Goal: Task Accomplishment & Management: Manage account settings

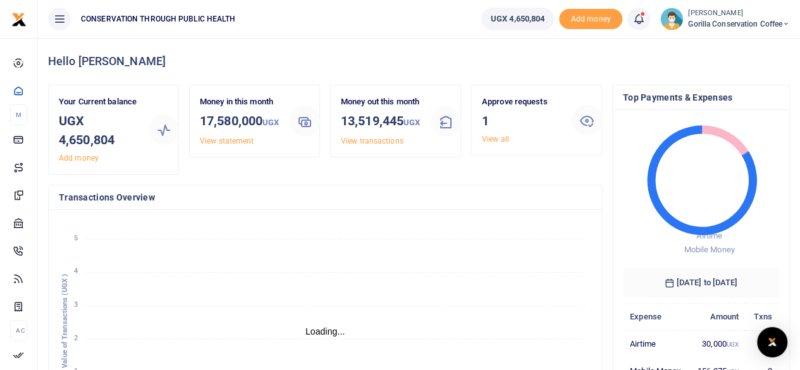
scroll to position [10, 10]
click at [492, 139] on link "View all" at bounding box center [495, 139] width 27 height 9
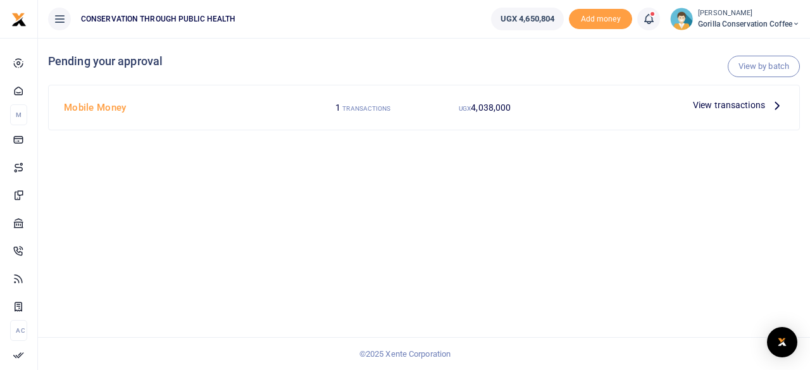
click at [774, 103] on icon at bounding box center [777, 105] width 14 height 14
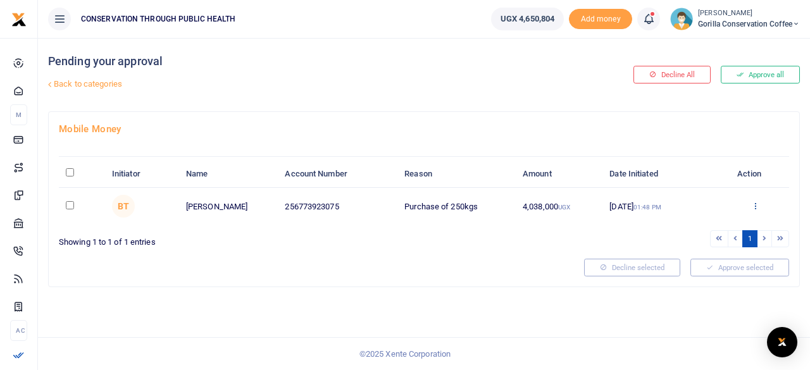
click at [756, 205] on icon at bounding box center [755, 205] width 8 height 9
drag, startPoint x: 374, startPoint y: 304, endPoint x: 386, endPoint y: 309, distance: 12.8
click at [376, 302] on div "Pending your approval Back to categories Decline All Approve all Mobile Money I…" at bounding box center [424, 204] width 772 height 332
click at [130, 302] on div "Pending your approval Back to categories Decline All Approve all Mobile Money I…" at bounding box center [424, 204] width 772 height 332
click at [755, 201] on icon at bounding box center [755, 205] width 8 height 9
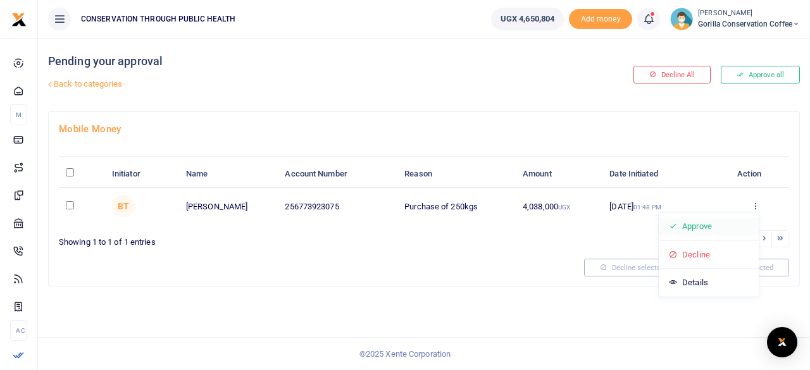
click at [712, 221] on link "Approve" at bounding box center [708, 227] width 100 height 18
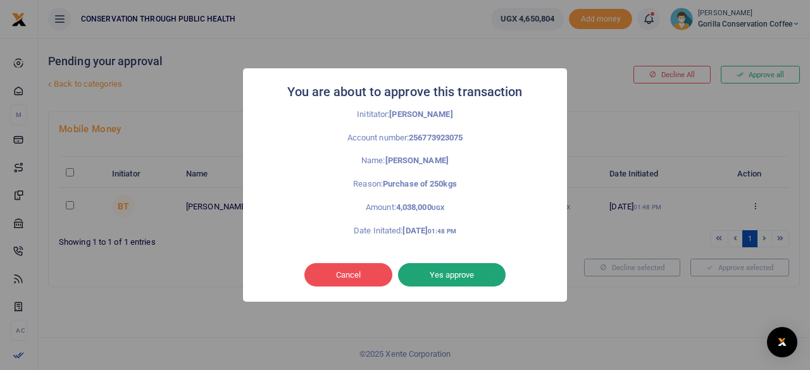
click at [434, 283] on button "Yes approve" at bounding box center [452, 275] width 108 height 24
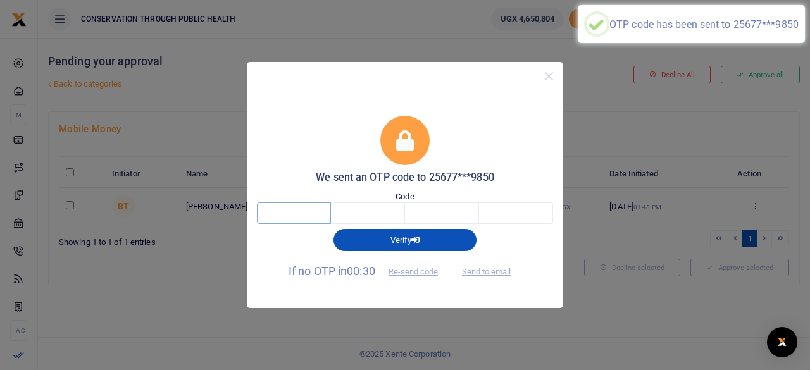
click at [306, 212] on input "text" at bounding box center [294, 213] width 74 height 22
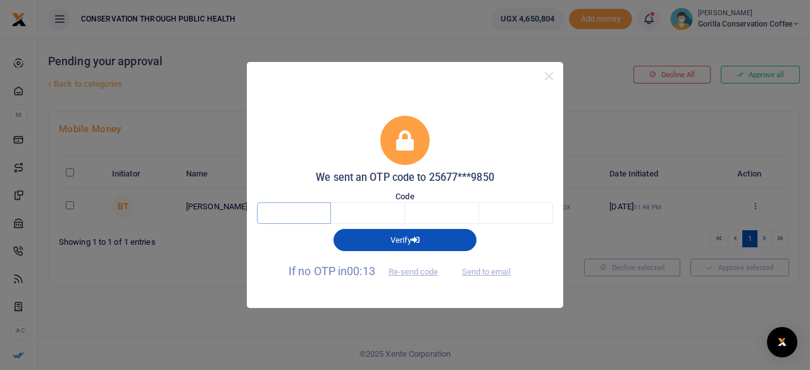
click at [301, 209] on input "text" at bounding box center [294, 213] width 74 height 22
click at [434, 269] on button "Re-send code" at bounding box center [413, 272] width 71 height 22
click at [433, 269] on button "Re-send code" at bounding box center [413, 272] width 71 height 22
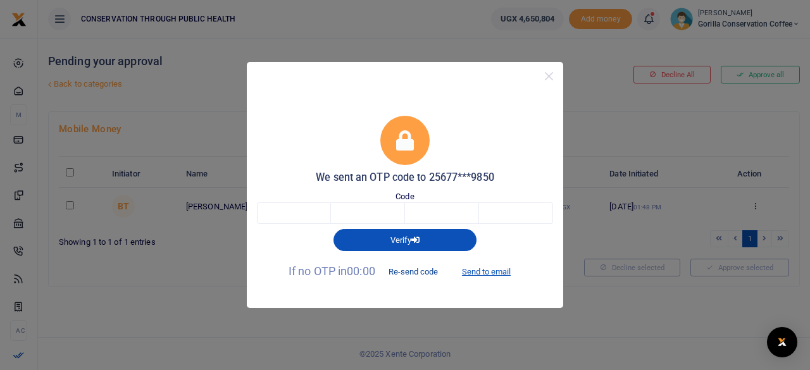
click at [430, 269] on button "Re-send code" at bounding box center [413, 272] width 71 height 22
click at [477, 269] on button "Send to email" at bounding box center [486, 272] width 70 height 22
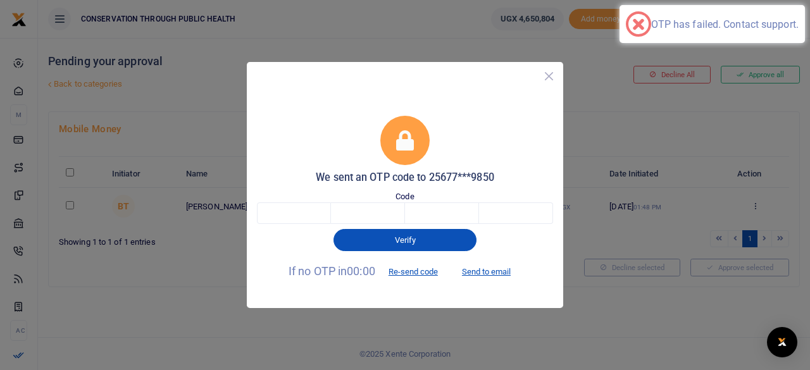
click at [552, 81] on button "Close" at bounding box center [549, 76] width 18 height 18
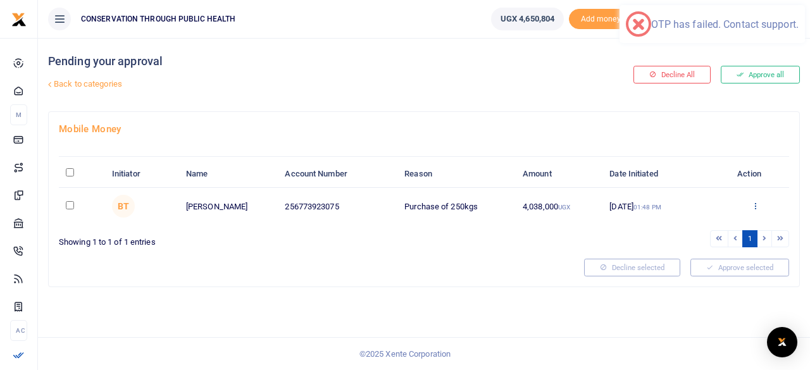
click at [756, 207] on icon at bounding box center [755, 205] width 8 height 9
click at [709, 230] on link "Approve" at bounding box center [708, 227] width 100 height 18
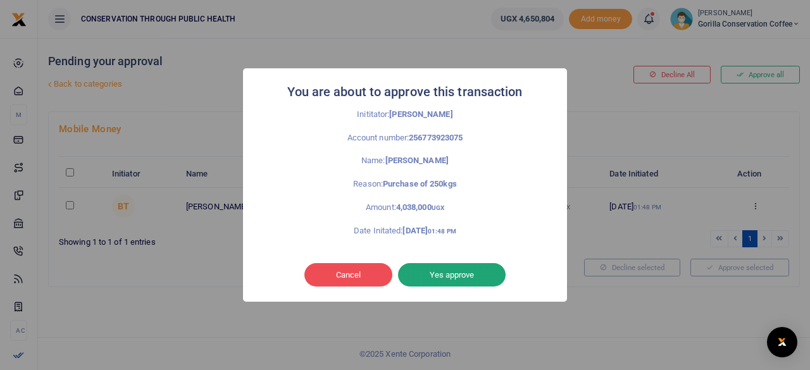
click at [483, 273] on button "Yes approve" at bounding box center [452, 275] width 108 height 24
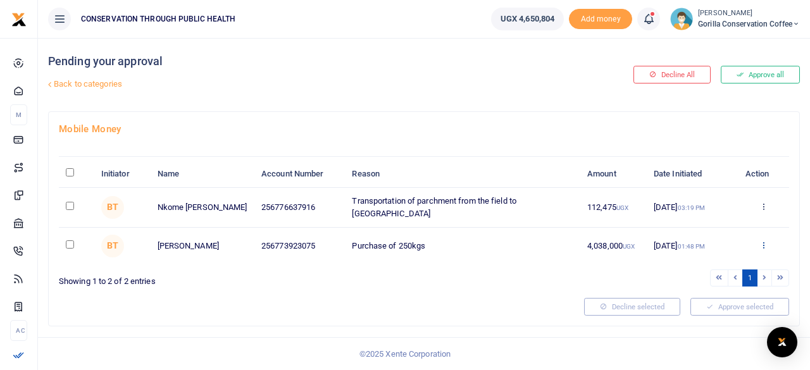
click at [762, 243] on icon at bounding box center [763, 244] width 8 height 9
click at [712, 266] on link "Approve" at bounding box center [717, 264] width 100 height 18
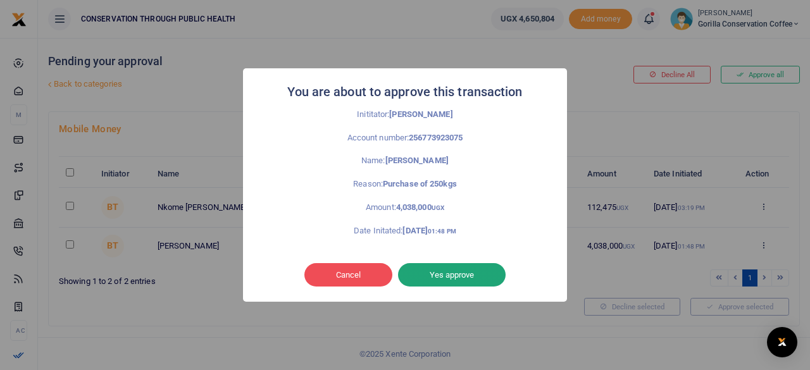
click at [479, 273] on button "Yes approve" at bounding box center [452, 275] width 108 height 24
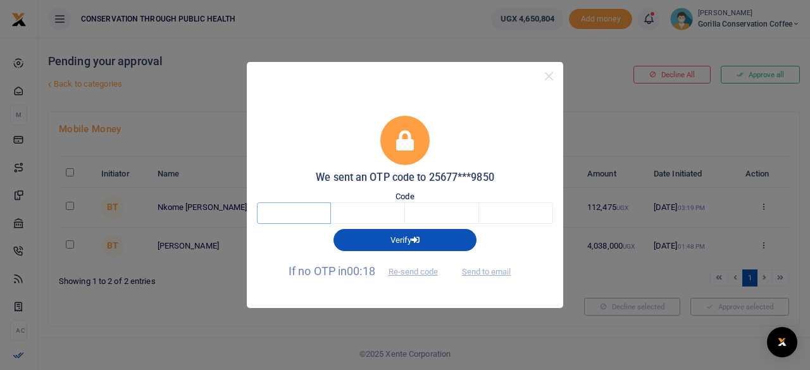
click at [307, 213] on input "text" at bounding box center [294, 213] width 74 height 22
click at [492, 274] on button "Send to email" at bounding box center [486, 272] width 70 height 22
click at [299, 213] on input "text" at bounding box center [294, 213] width 74 height 22
type input "2"
type input "8"
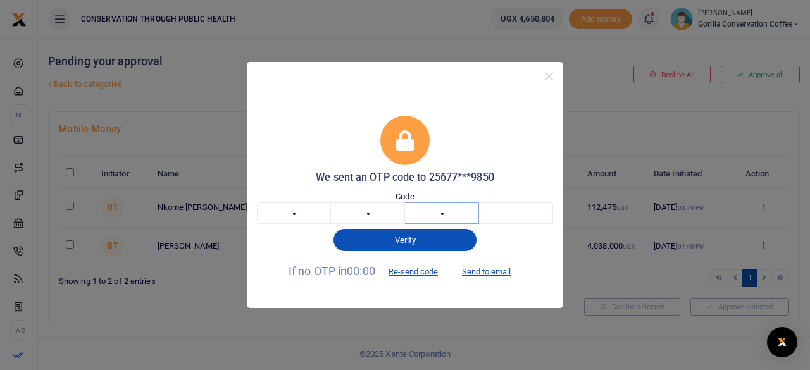
type input "3"
type input "1"
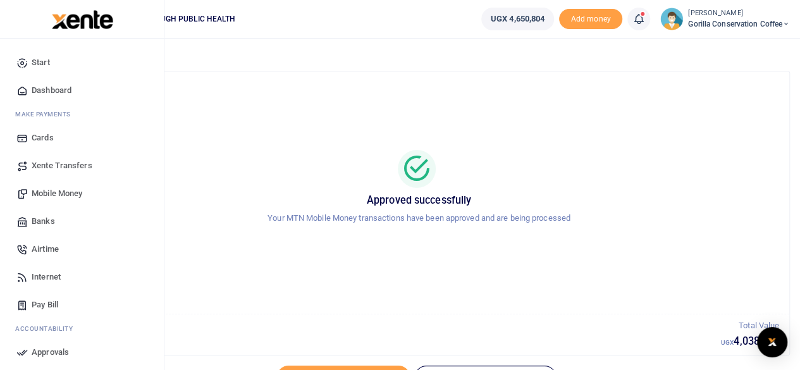
click at [47, 85] on span "Dashboard" at bounding box center [52, 90] width 40 height 13
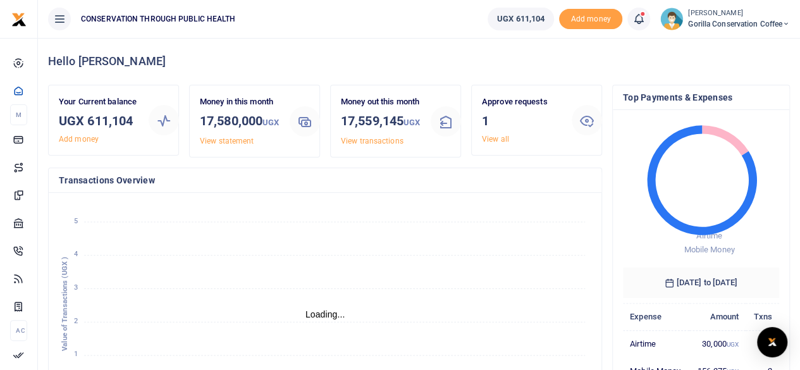
scroll to position [10, 10]
